Goal: Task Accomplishment & Management: Use online tool/utility

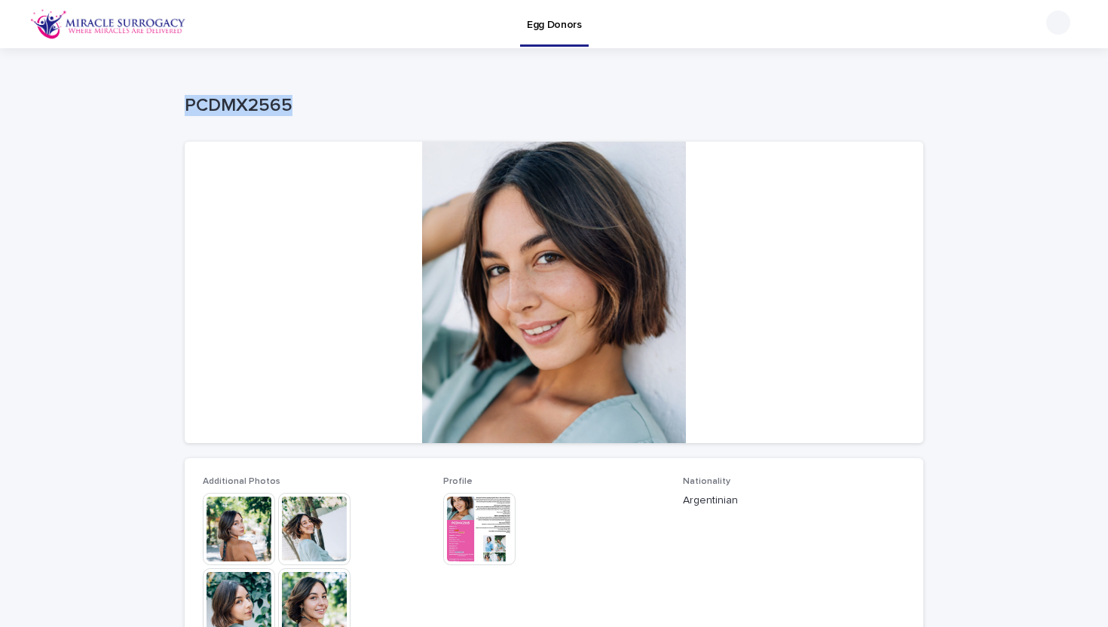
drag, startPoint x: 307, startPoint y: 103, endPoint x: 176, endPoint y: 102, distance: 131.1
copy p "PCDMX2565"
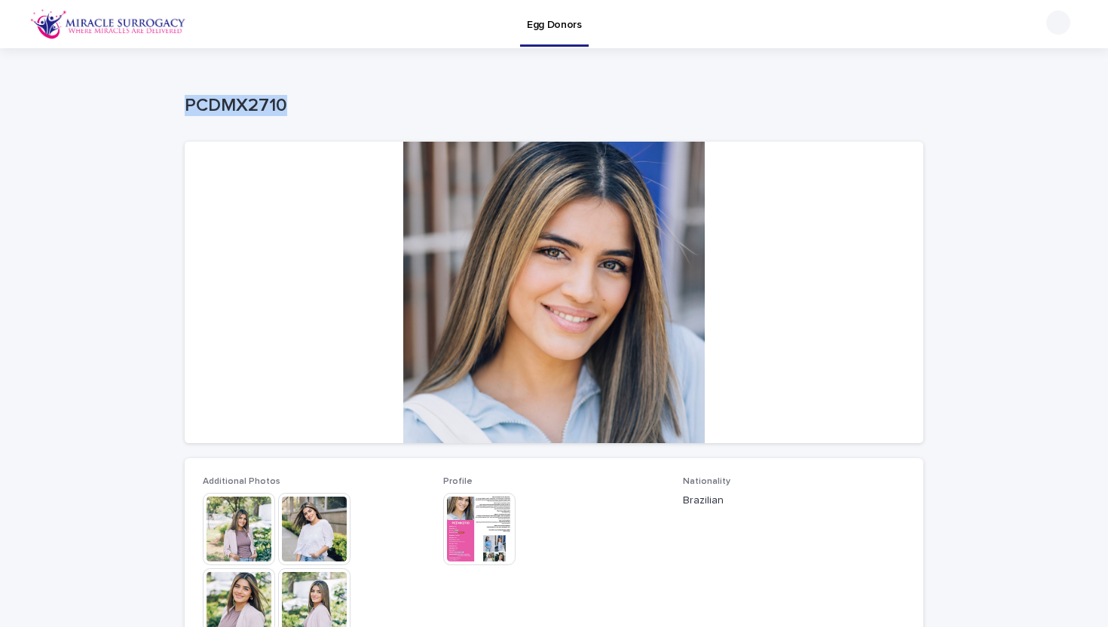
drag, startPoint x: 289, startPoint y: 101, endPoint x: 186, endPoint y: 101, distance: 103.2
click at [186, 101] on p "PCDMX2710" at bounding box center [551, 106] width 733 height 22
copy p "PCDMX2710"
